Goal: Complete application form: Complete application form

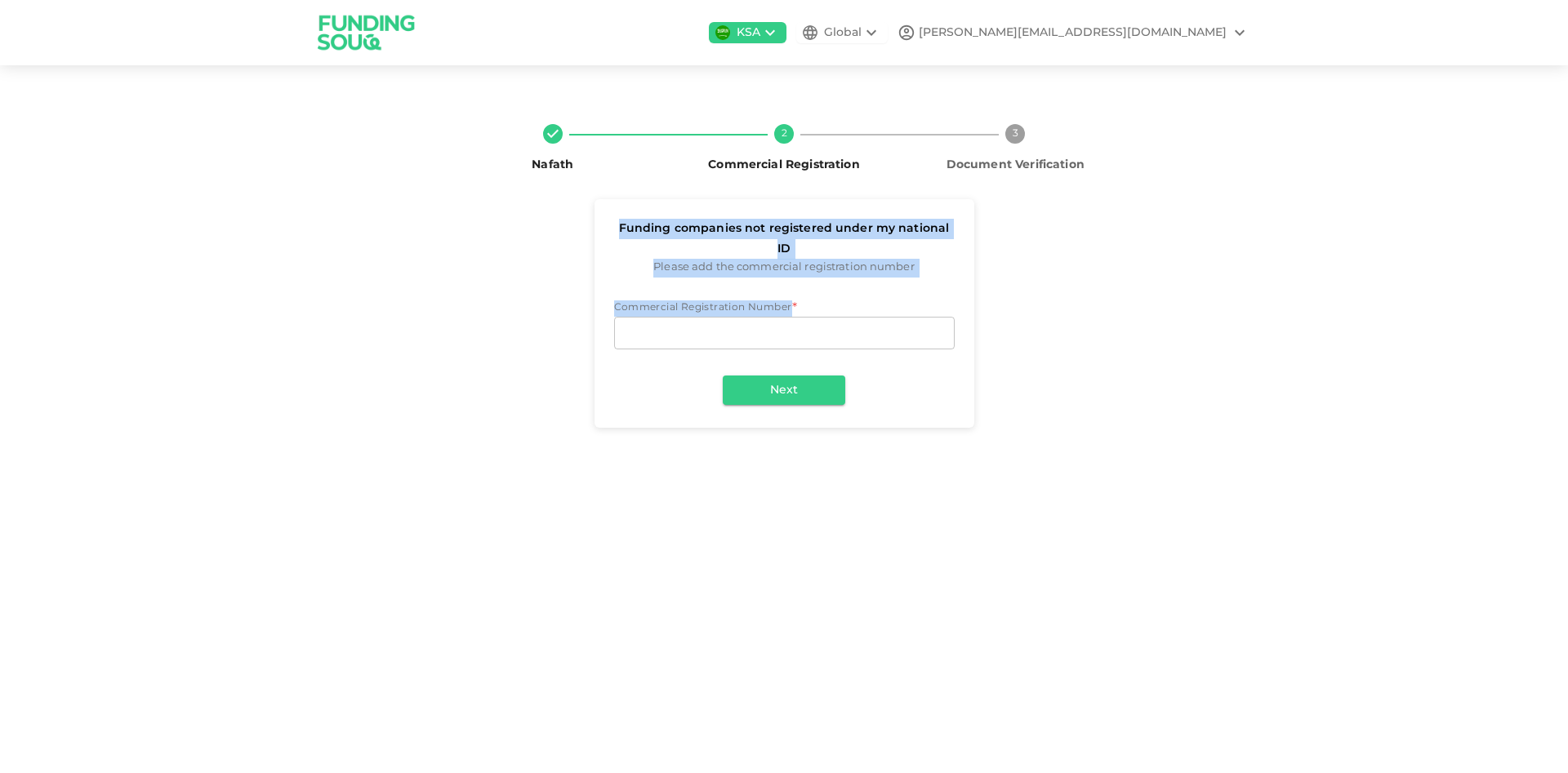
drag, startPoint x: 615, startPoint y: 226, endPoint x: 844, endPoint y: 279, distance: 235.1
click at [844, 279] on div "Funding companies not registered under my national ID Please add the commercial…" at bounding box center [784, 313] width 380 height 228
copy div "Funding companies not registered under my national ID Please add the commercial…"
click at [719, 287] on div "Commercial Registration Number * Commercial Registration Number Commercial Regi…" at bounding box center [784, 357] width 380 height 141
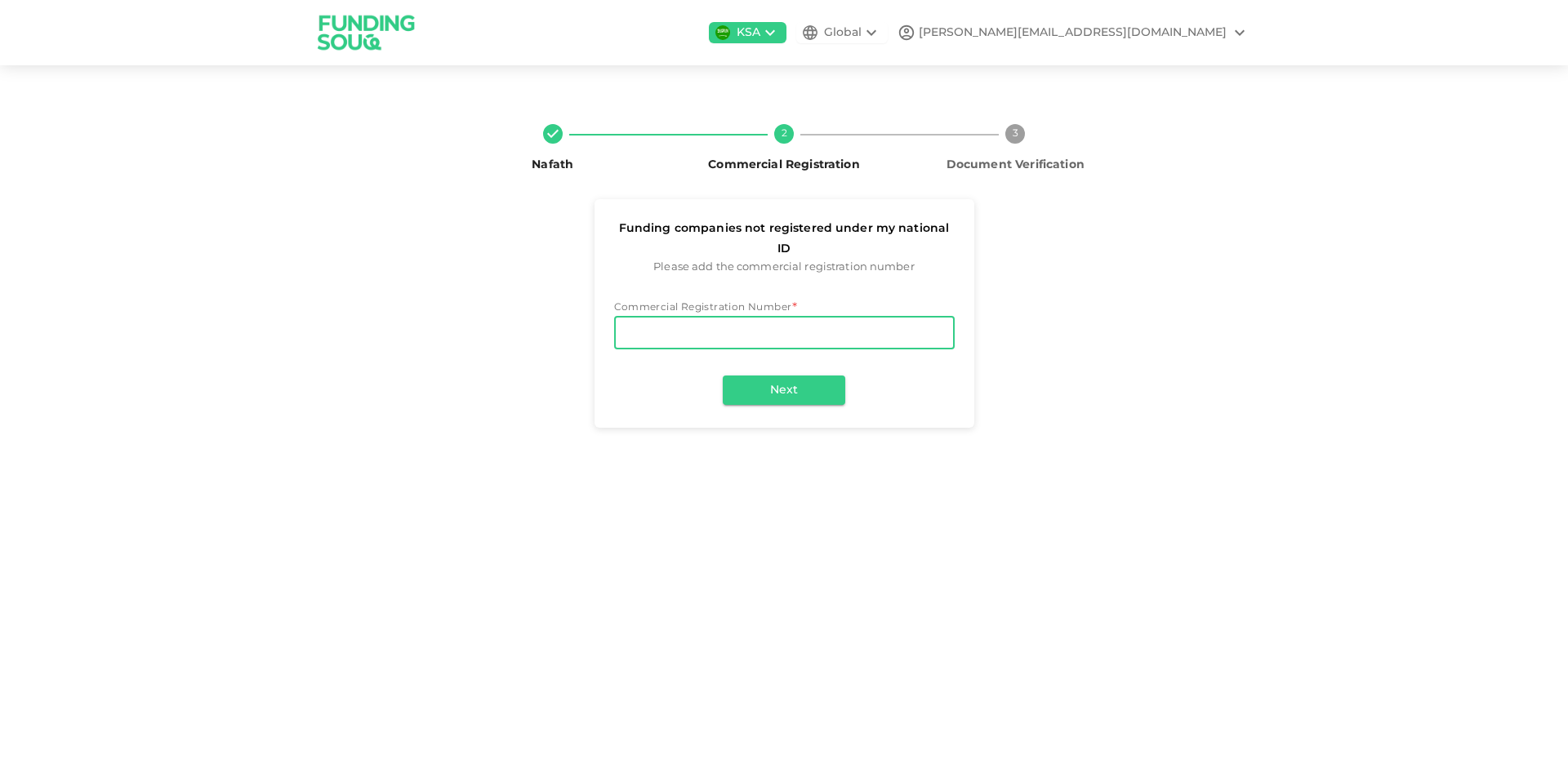
click at [719, 317] on input "Commercial Registration Number" at bounding box center [784, 333] width 341 height 33
paste input "7034432257"
type input "7034432257"
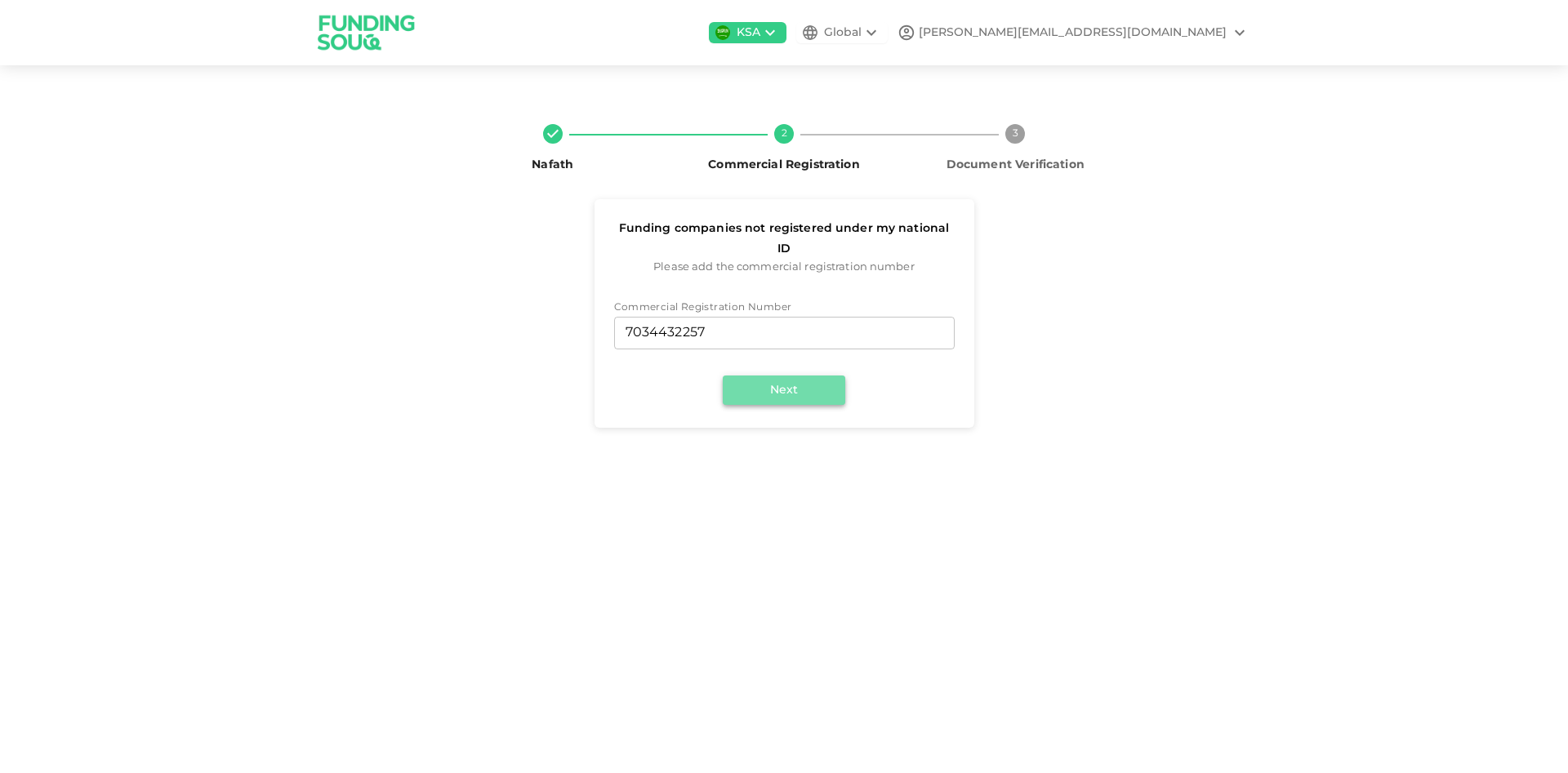
click at [758, 375] on button "Next" at bounding box center [784, 389] width 122 height 30
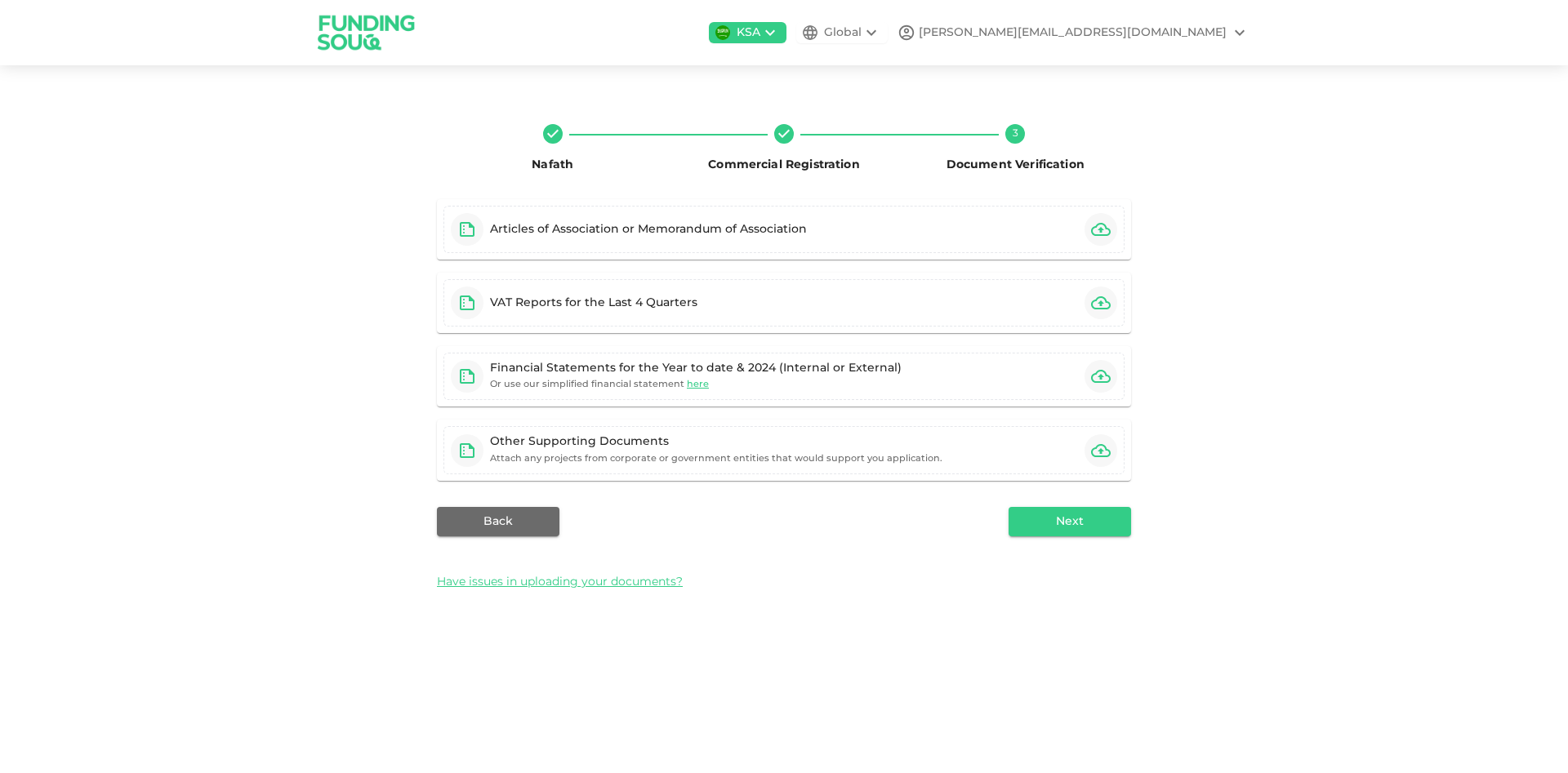
click at [399, 187] on div "Nafath Commercial Registration 3 Document Verification Articles of Association …" at bounding box center [784, 357] width 931 height 491
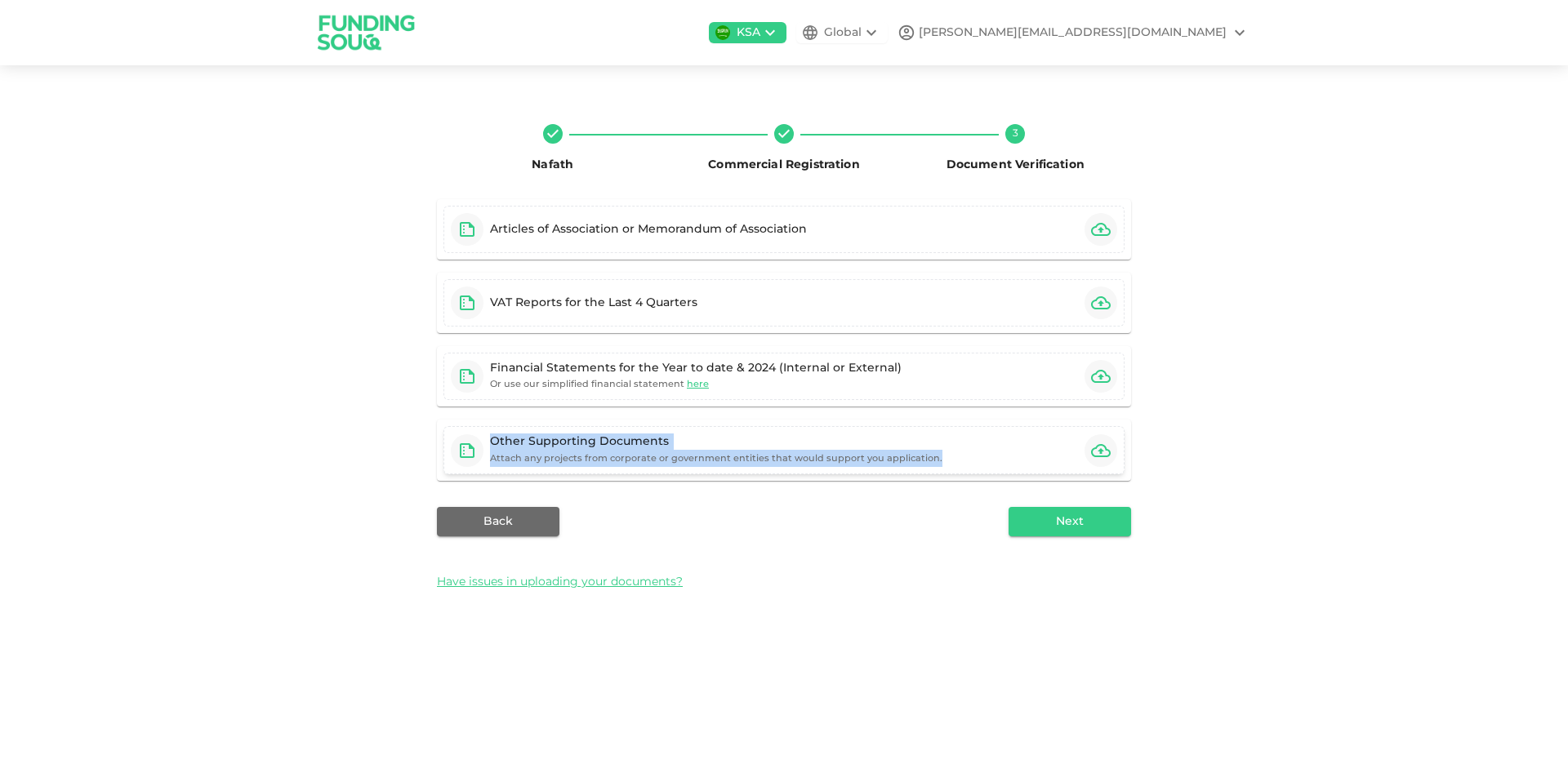
drag, startPoint x: 361, startPoint y: 192, endPoint x: 1032, endPoint y: 449, distance: 718.5
click at [1032, 449] on div "Nafath Commercial Registration 3 Document Verification Articles of Association …" at bounding box center [784, 357] width 931 height 491
copy div "Other Supporting Documents Attach any projects from corporate or government ent…"
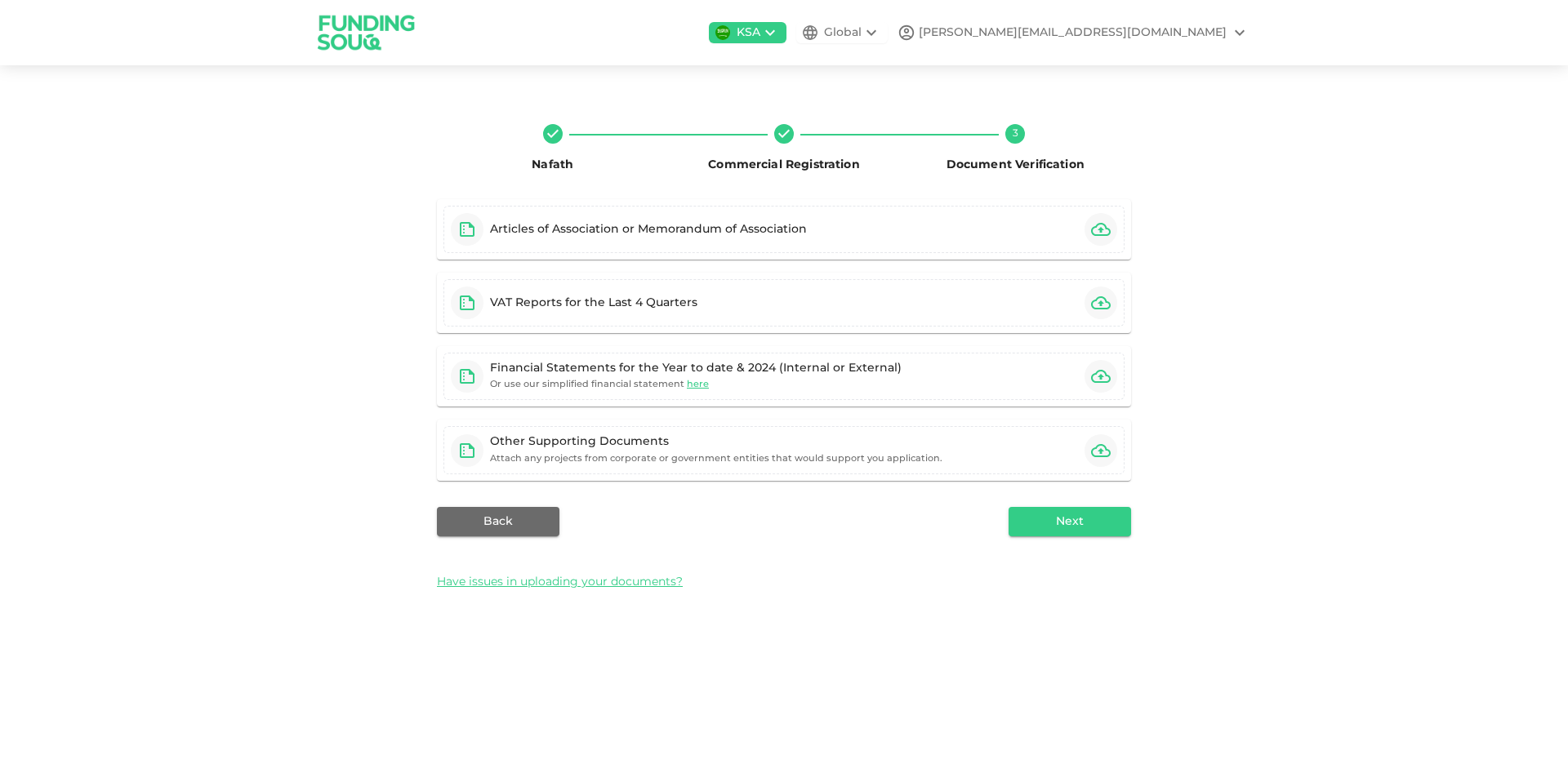
drag, startPoint x: 751, startPoint y: 679, endPoint x: 792, endPoint y: 628, distance: 65.4
click at [751, 679] on div "KSA Global [PERSON_NAME][EMAIL_ADDRESS][DOMAIN_NAME] Nafath Commercial Registra…" at bounding box center [784, 386] width 1568 height 773
click at [1095, 234] on icon "button" at bounding box center [1101, 228] width 19 height 13
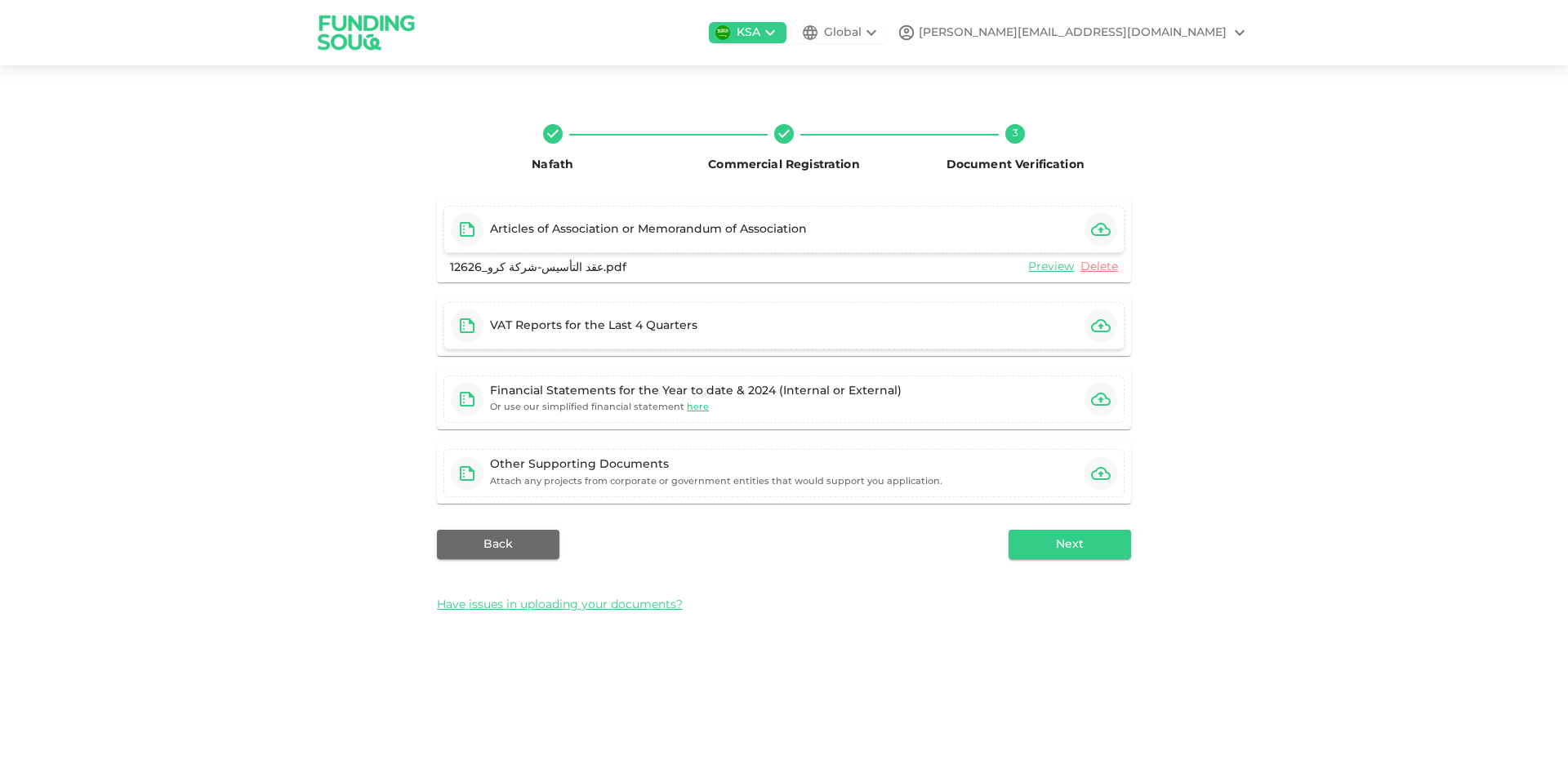
click at [1092, 301] on div "VAT Reports for the Last 4 Quarters" at bounding box center [784, 325] width 694 height 61
click at [1109, 334] on icon "button" at bounding box center [1101, 325] width 19 height 19
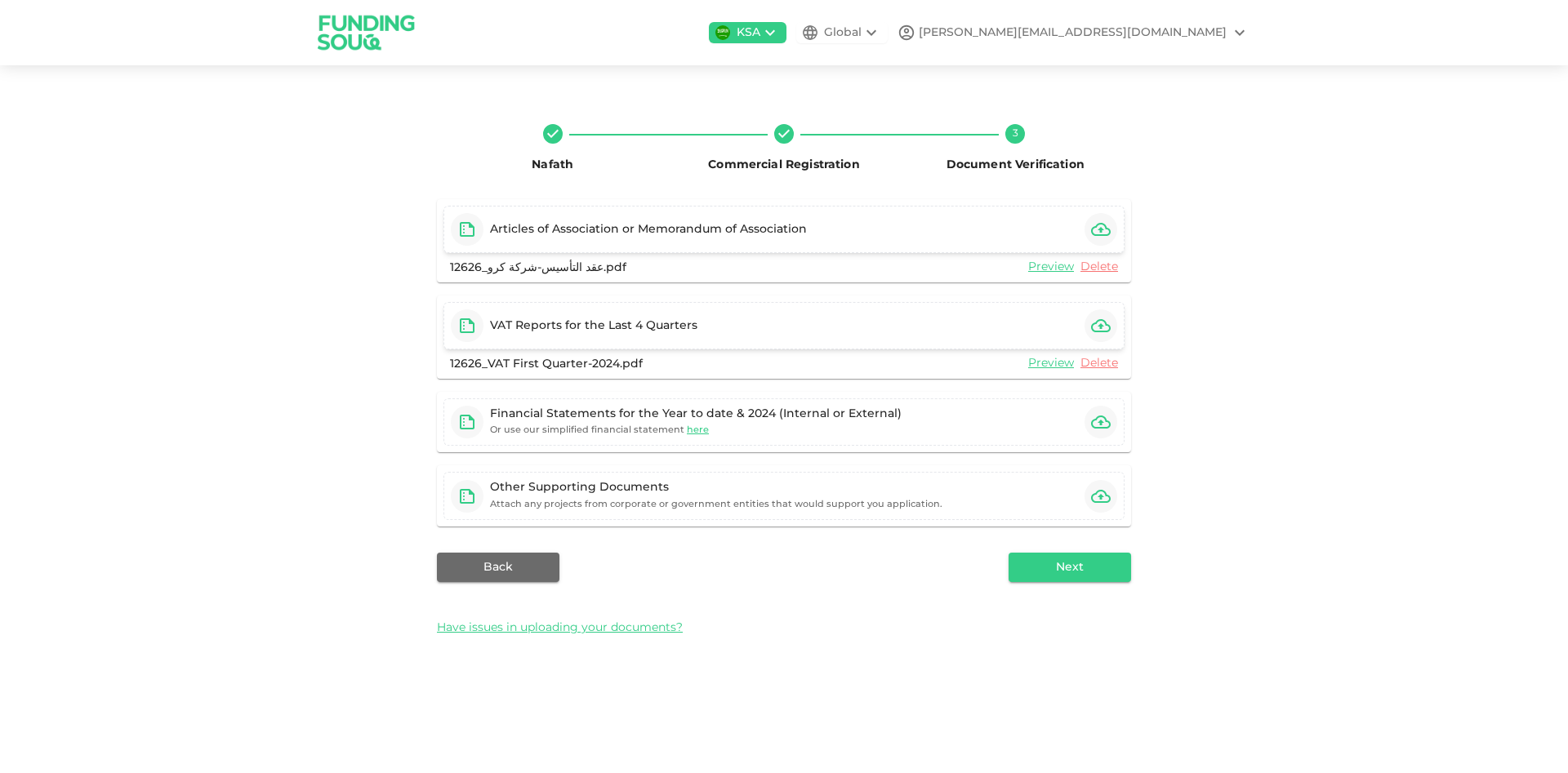
click at [1096, 325] on icon "button" at bounding box center [1101, 325] width 19 height 19
click at [1099, 325] on icon "button" at bounding box center [1101, 325] width 19 height 13
